Goal: Task Accomplishment & Management: Manage account settings

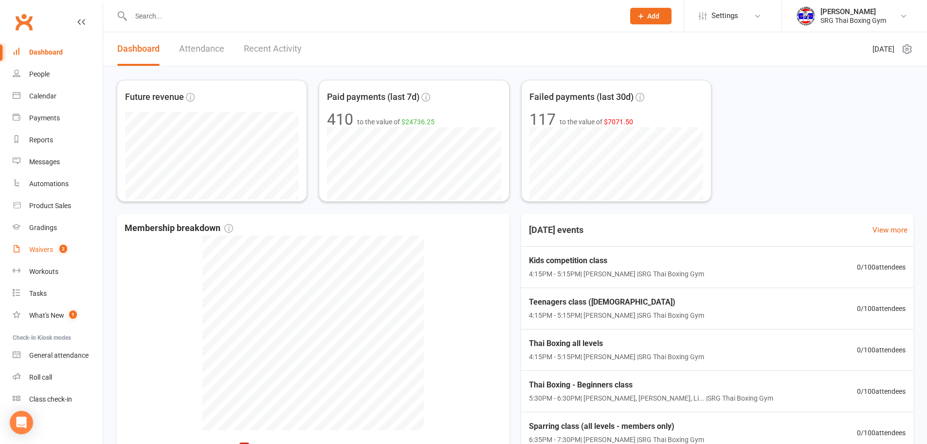
click at [45, 252] on div "Waivers" at bounding box center [41, 249] width 24 height 8
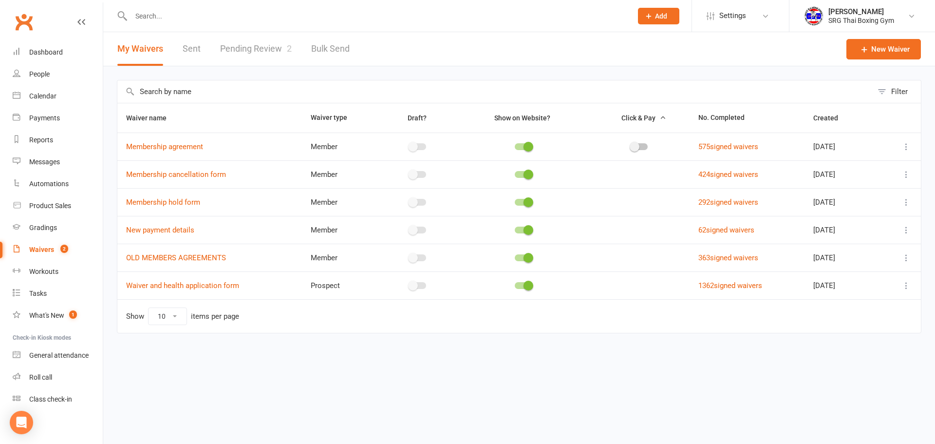
click at [276, 49] on link "Pending Review 2" at bounding box center [256, 49] width 72 height 34
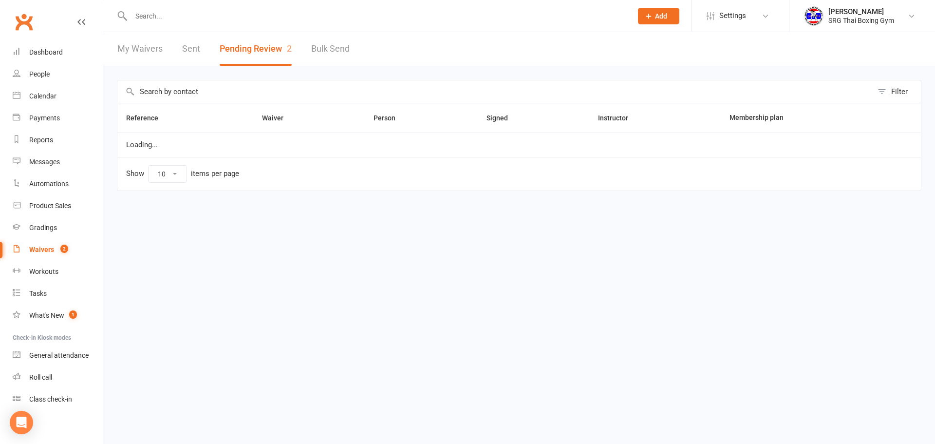
select select "100"
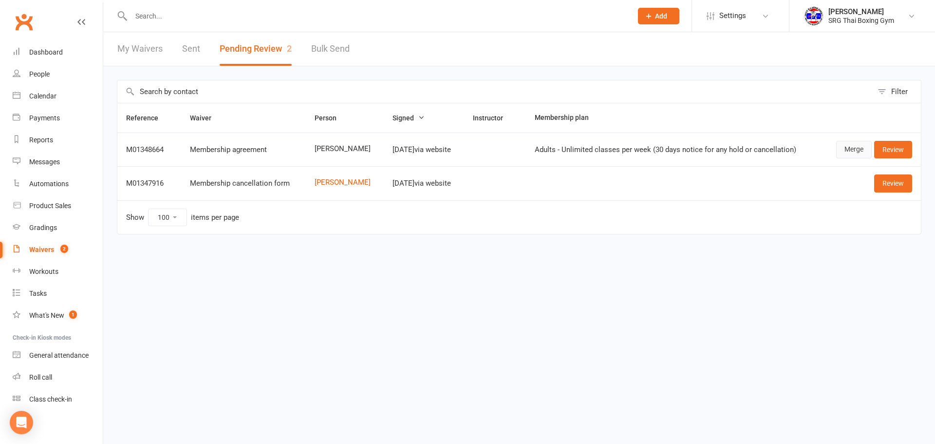
click at [849, 150] on link "Merge" at bounding box center [854, 150] width 36 height 18
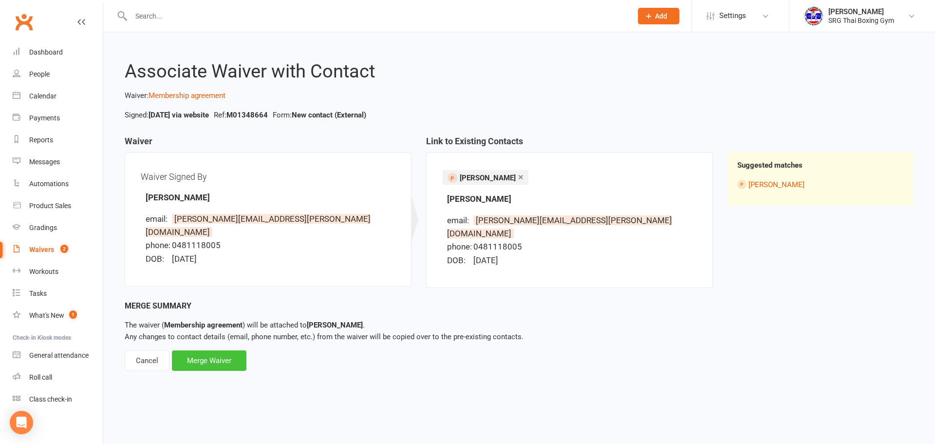
click at [217, 350] on div "Merge Waiver" at bounding box center [209, 360] width 74 height 20
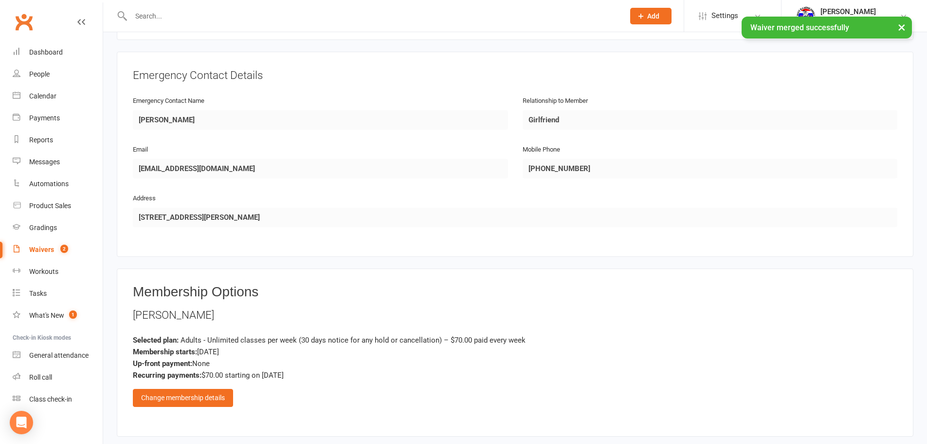
scroll to position [438, 0]
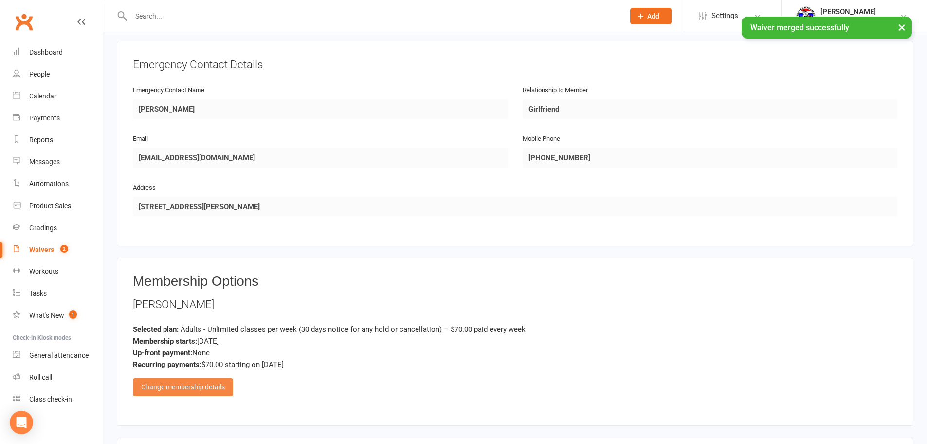
click at [187, 387] on div "Change membership details" at bounding box center [183, 387] width 100 height 18
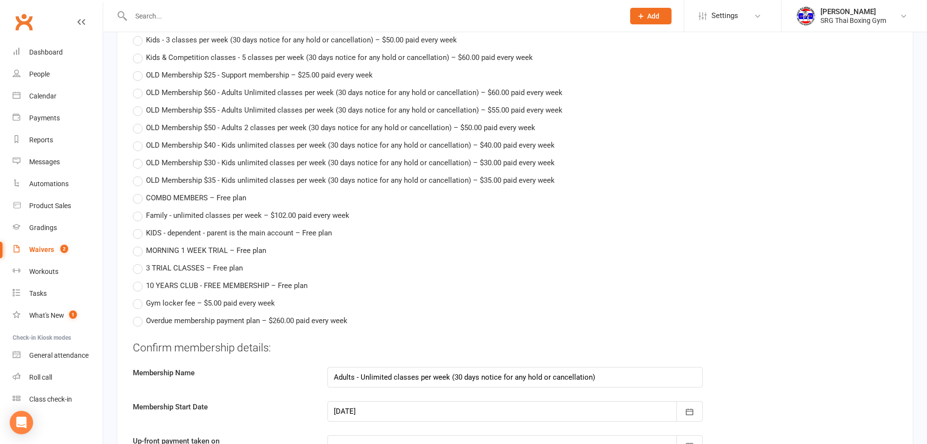
scroll to position [974, 0]
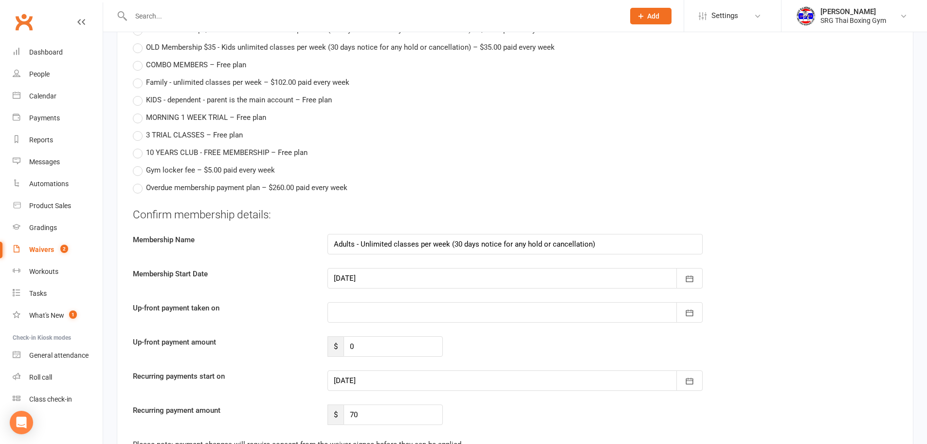
click at [379, 278] on div at bounding box center [515, 278] width 375 height 20
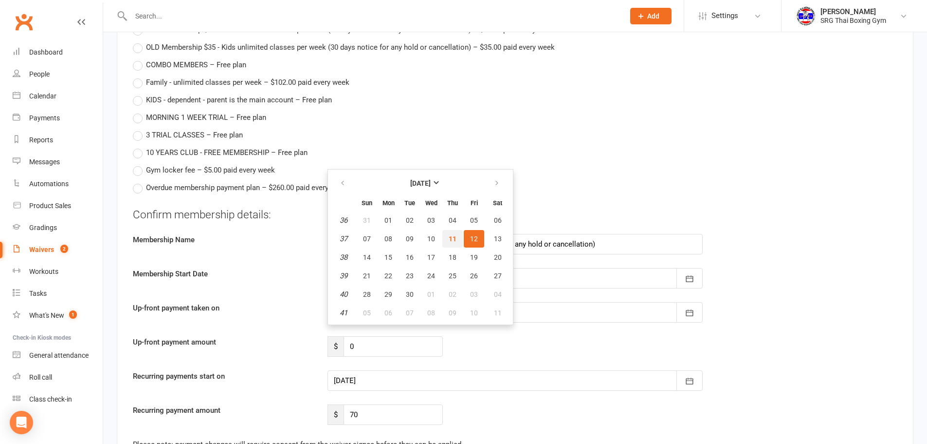
click at [451, 236] on span "11" at bounding box center [453, 239] width 8 height 8
type input "[DATE]"
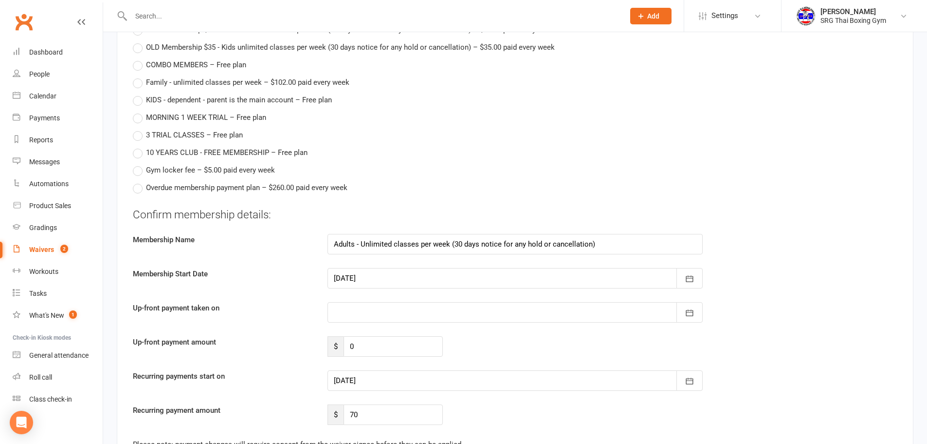
click at [362, 382] on div at bounding box center [515, 380] width 375 height 20
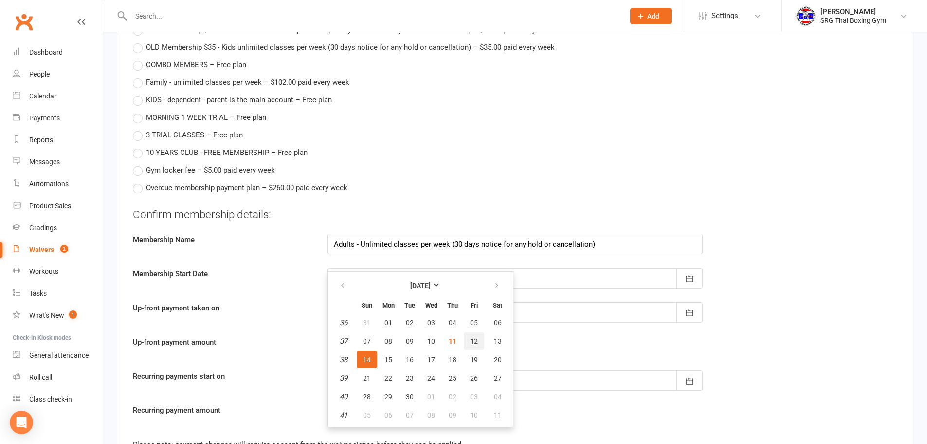
click at [472, 338] on span "12" at bounding box center [474, 341] width 8 height 8
type input "[DATE]"
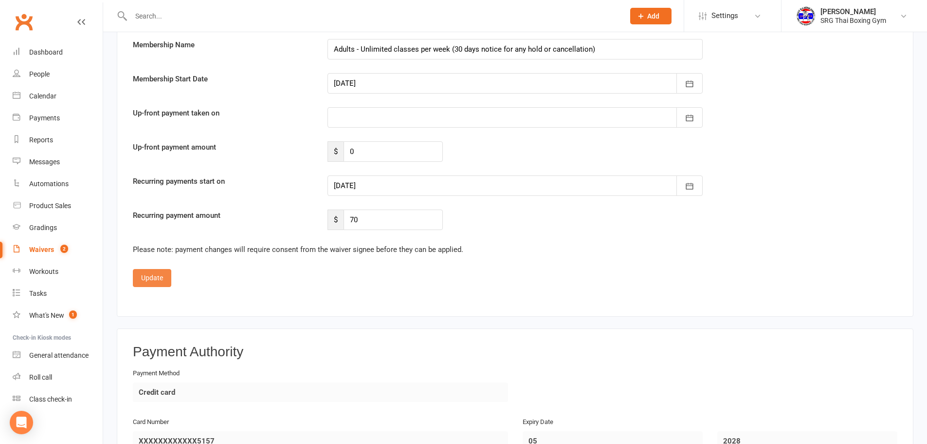
click at [151, 278] on button "Update" at bounding box center [152, 278] width 38 height 18
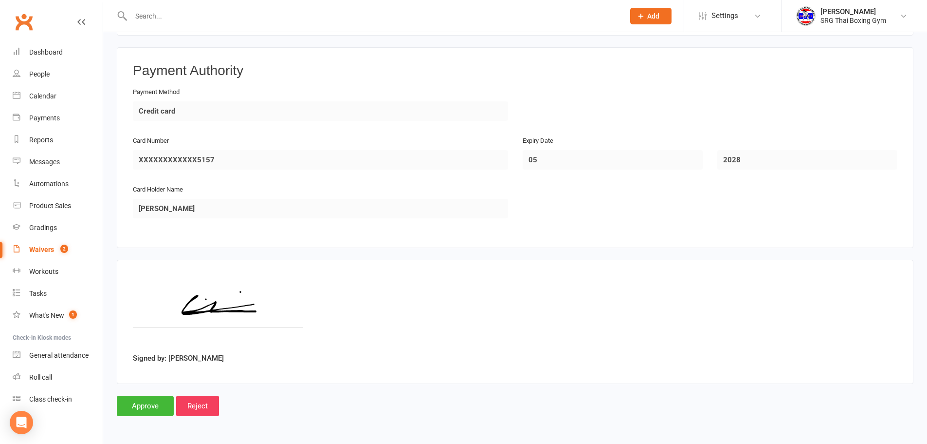
scroll to position [828, 0]
click at [155, 407] on input "Approve" at bounding box center [145, 405] width 57 height 20
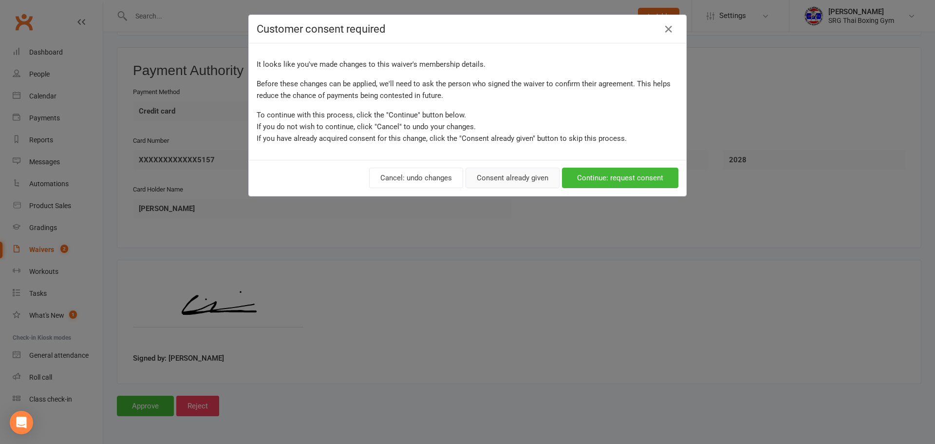
click at [512, 178] on button "Consent already given" at bounding box center [512, 177] width 94 height 20
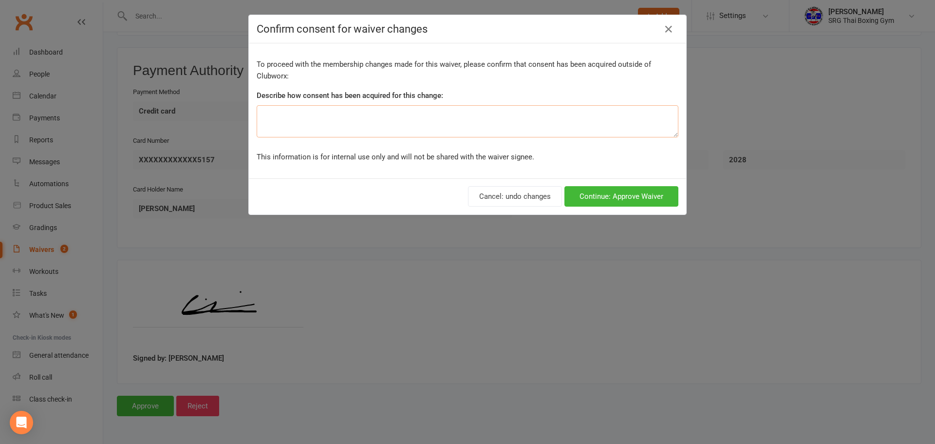
click at [408, 124] on textarea at bounding box center [468, 121] width 422 height 32
type textarea "a"
type textarea "All payments are taken on Fridays"
click at [640, 198] on button "Continue: Approve Waiver" at bounding box center [621, 196] width 114 height 20
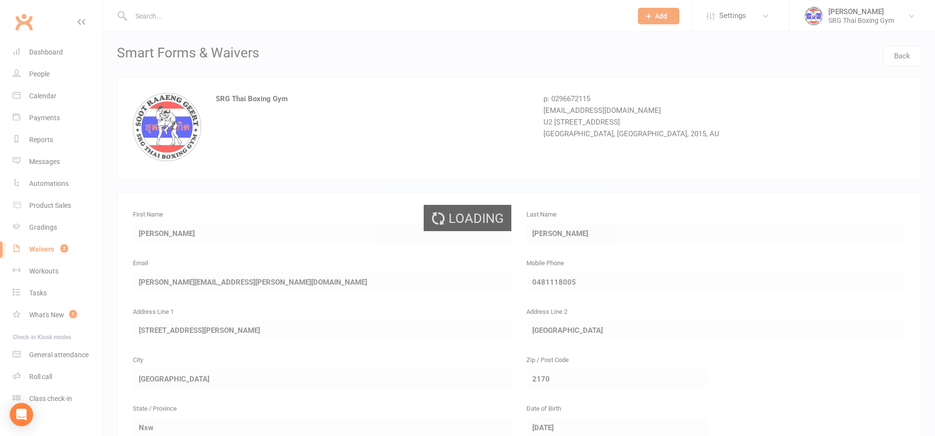
select select "100"
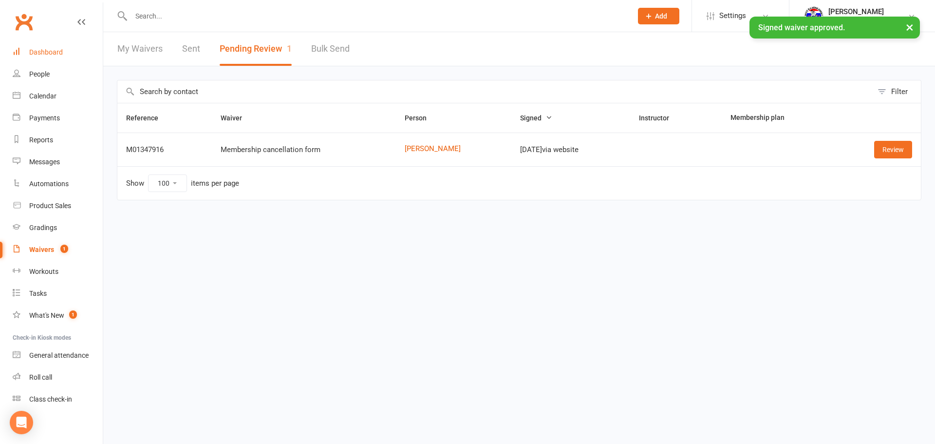
click at [35, 49] on div "Dashboard" at bounding box center [46, 52] width 34 height 8
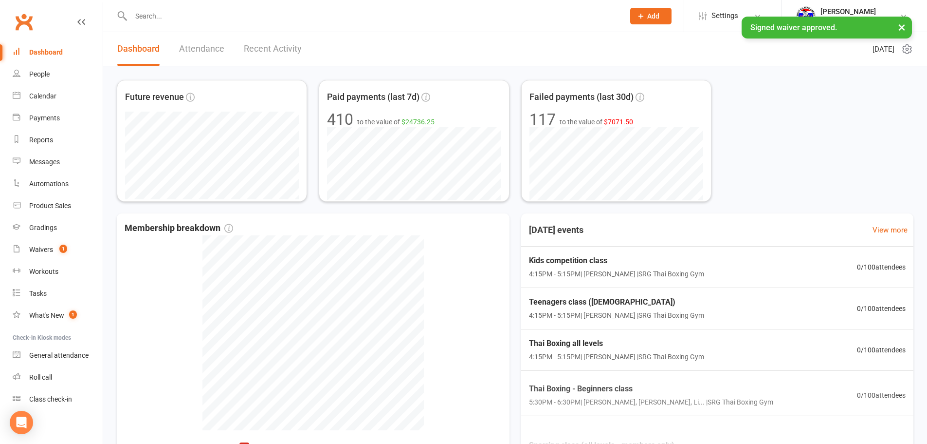
click at [277, 48] on link "Recent Activity" at bounding box center [273, 49] width 58 height 34
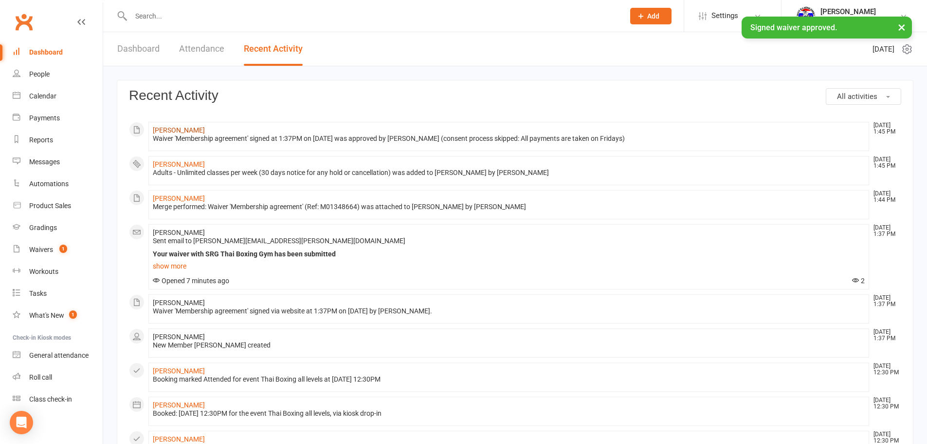
click at [172, 129] on link "[PERSON_NAME]" at bounding box center [179, 130] width 52 height 8
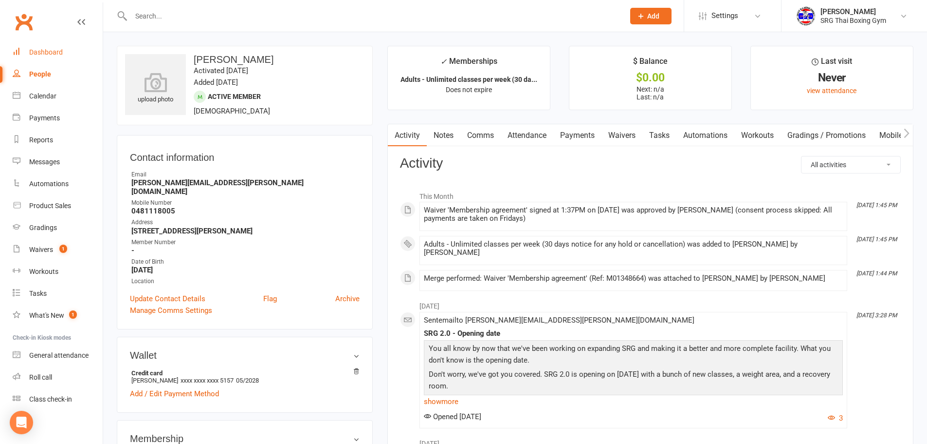
click at [34, 54] on div "Dashboard" at bounding box center [46, 52] width 34 height 8
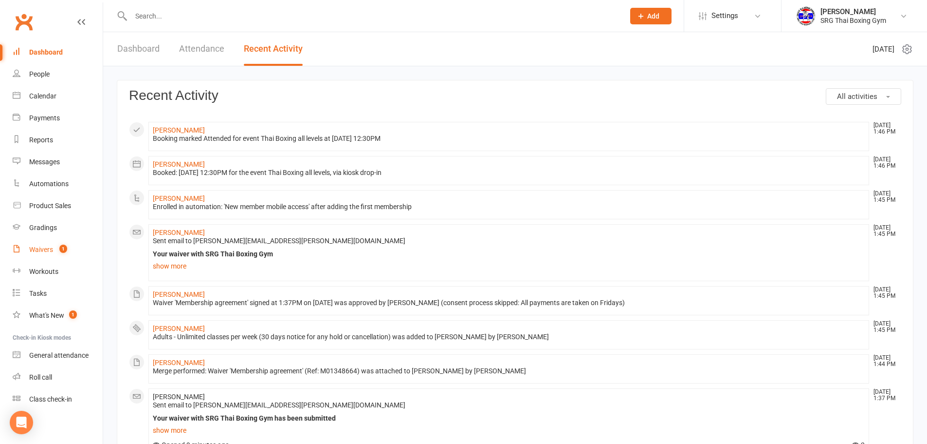
click at [37, 251] on div "Waivers" at bounding box center [41, 249] width 24 height 8
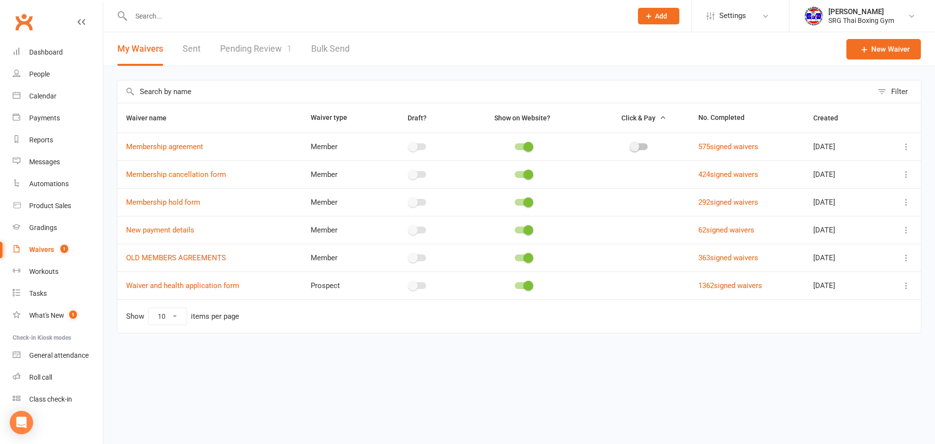
click at [262, 51] on link "Pending Review 1" at bounding box center [256, 49] width 72 height 34
select select "100"
